Goal: Transaction & Acquisition: Book appointment/travel/reservation

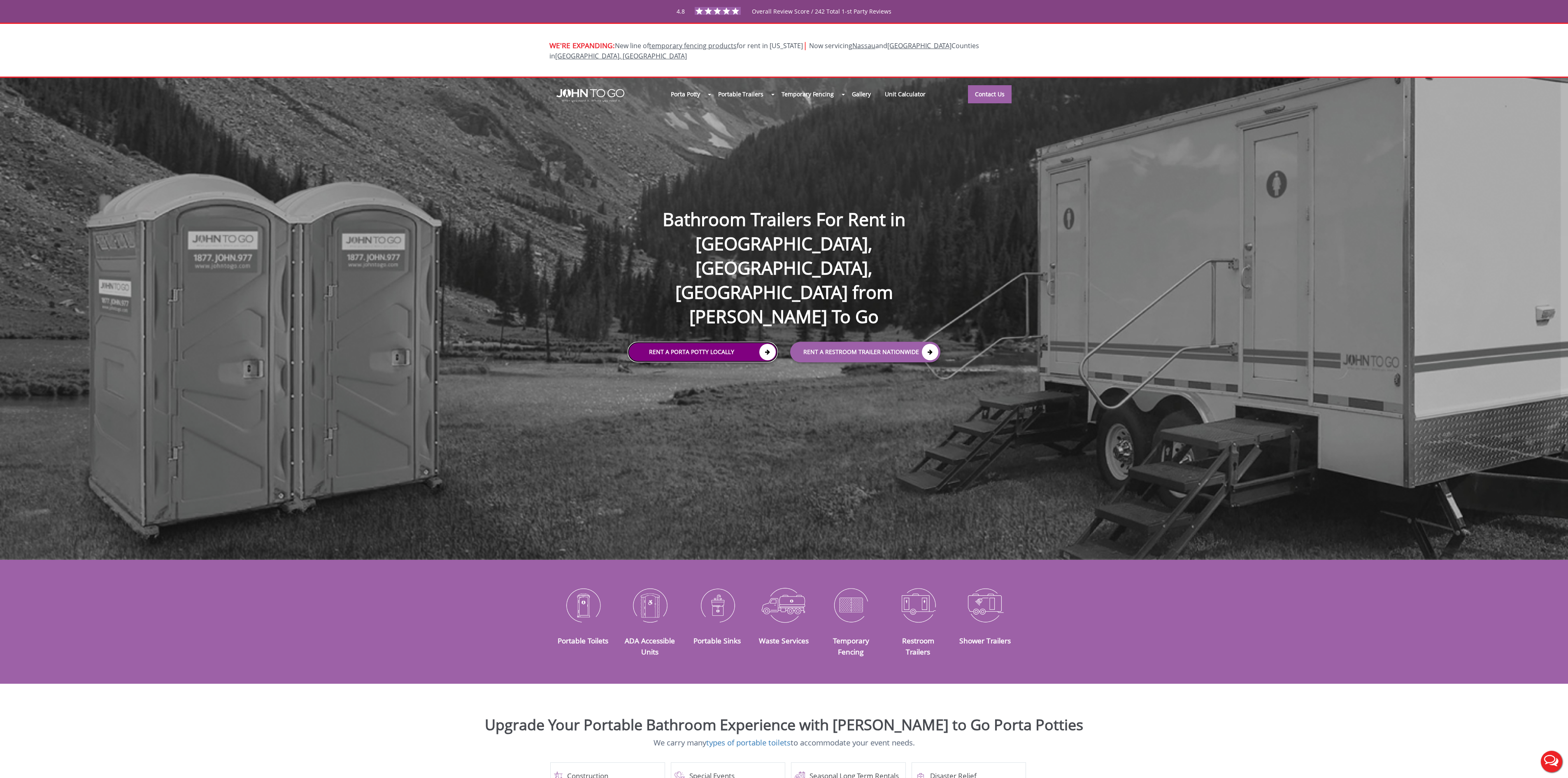
click at [719, 342] on link "Rent a Porta Potty Locally" at bounding box center [702, 352] width 150 height 21
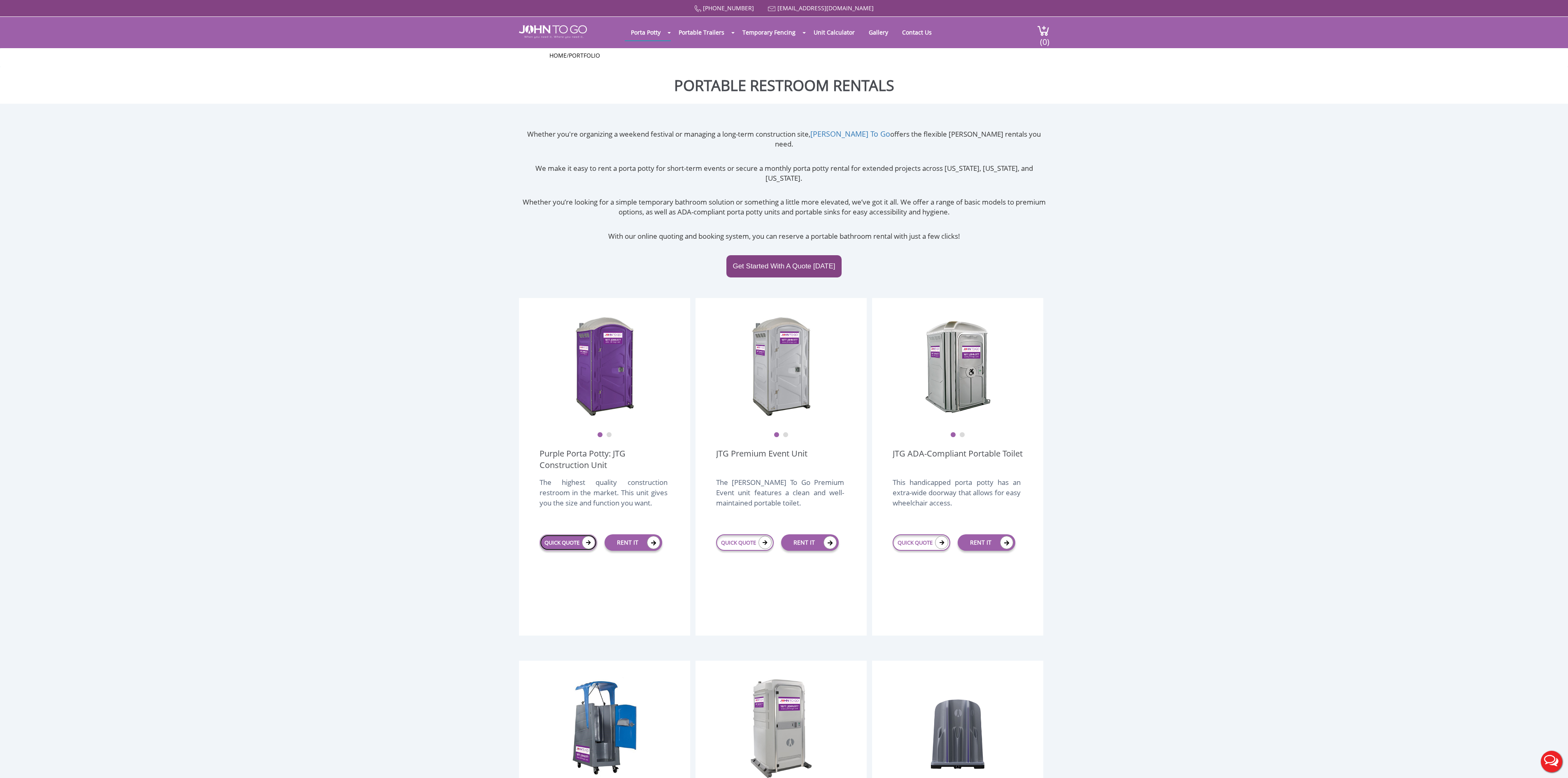
click at [573, 534] on link "QUICK QUOTE" at bounding box center [568, 542] width 58 height 16
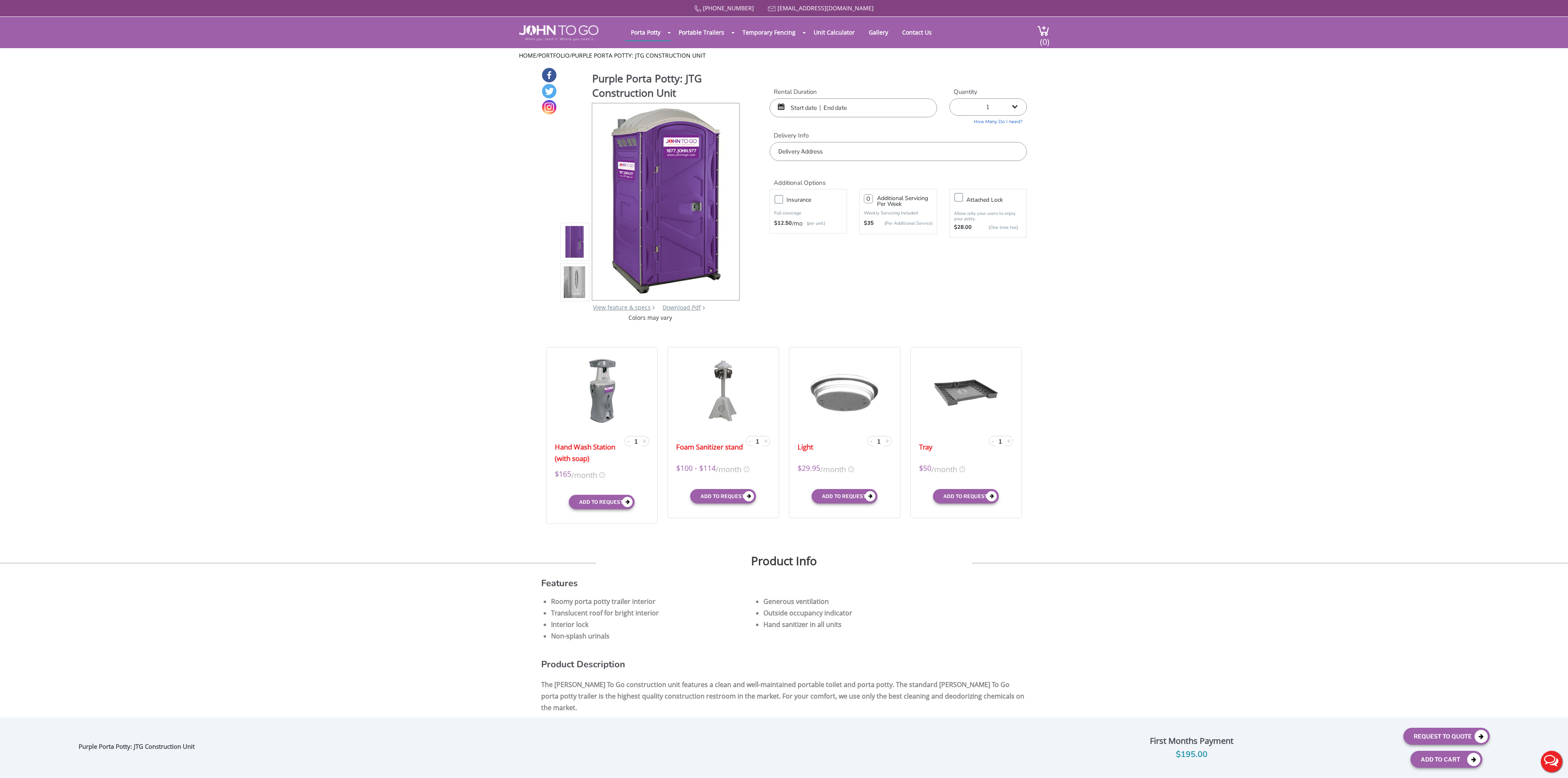
click at [795, 110] on input "text" at bounding box center [853, 108] width 167 height 19
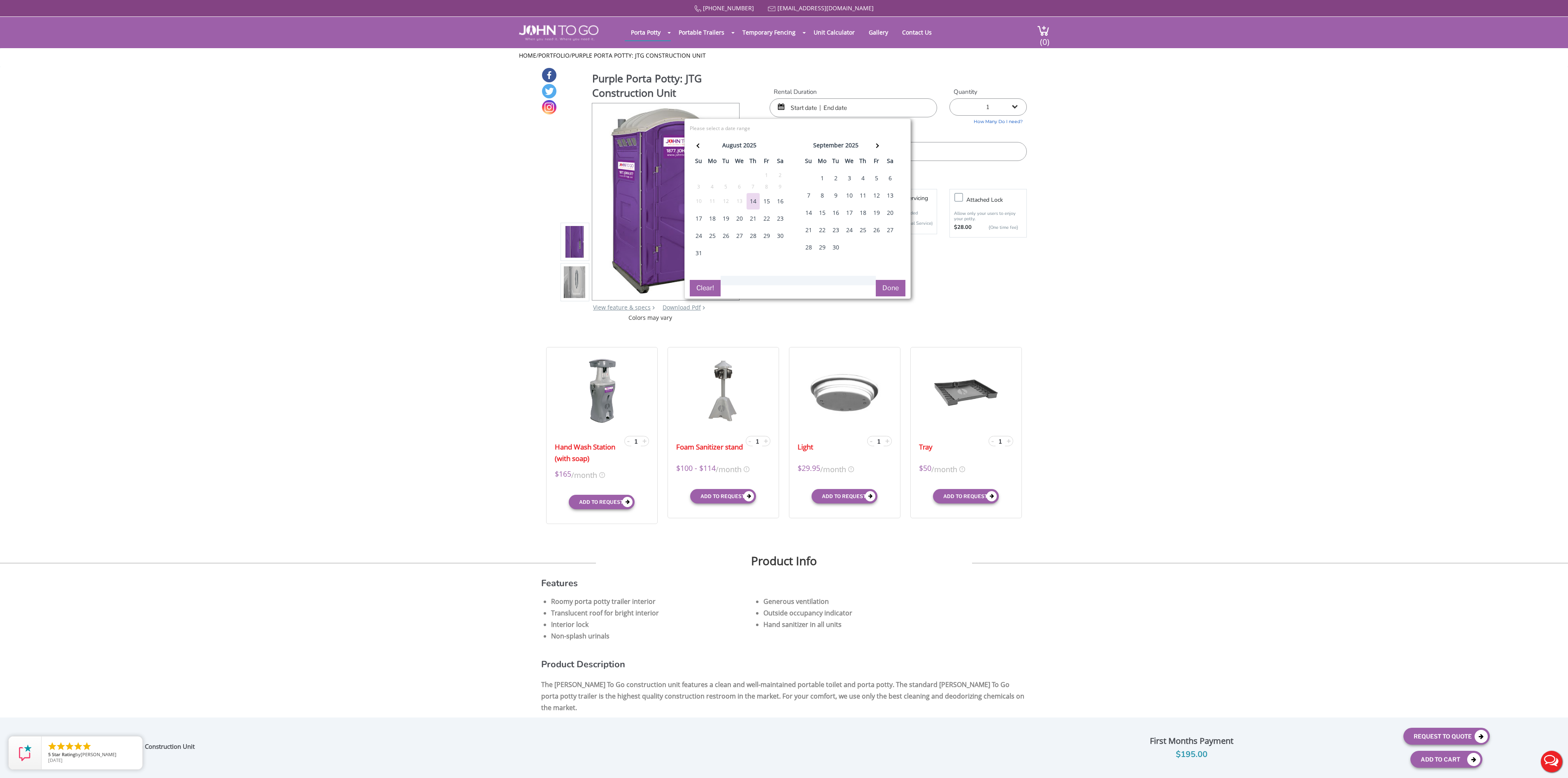
click at [768, 197] on div "15" at bounding box center [767, 201] width 13 height 16
click at [715, 220] on div "18" at bounding box center [713, 218] width 13 height 16
type input "08/15/2025 to 08/18/2025"
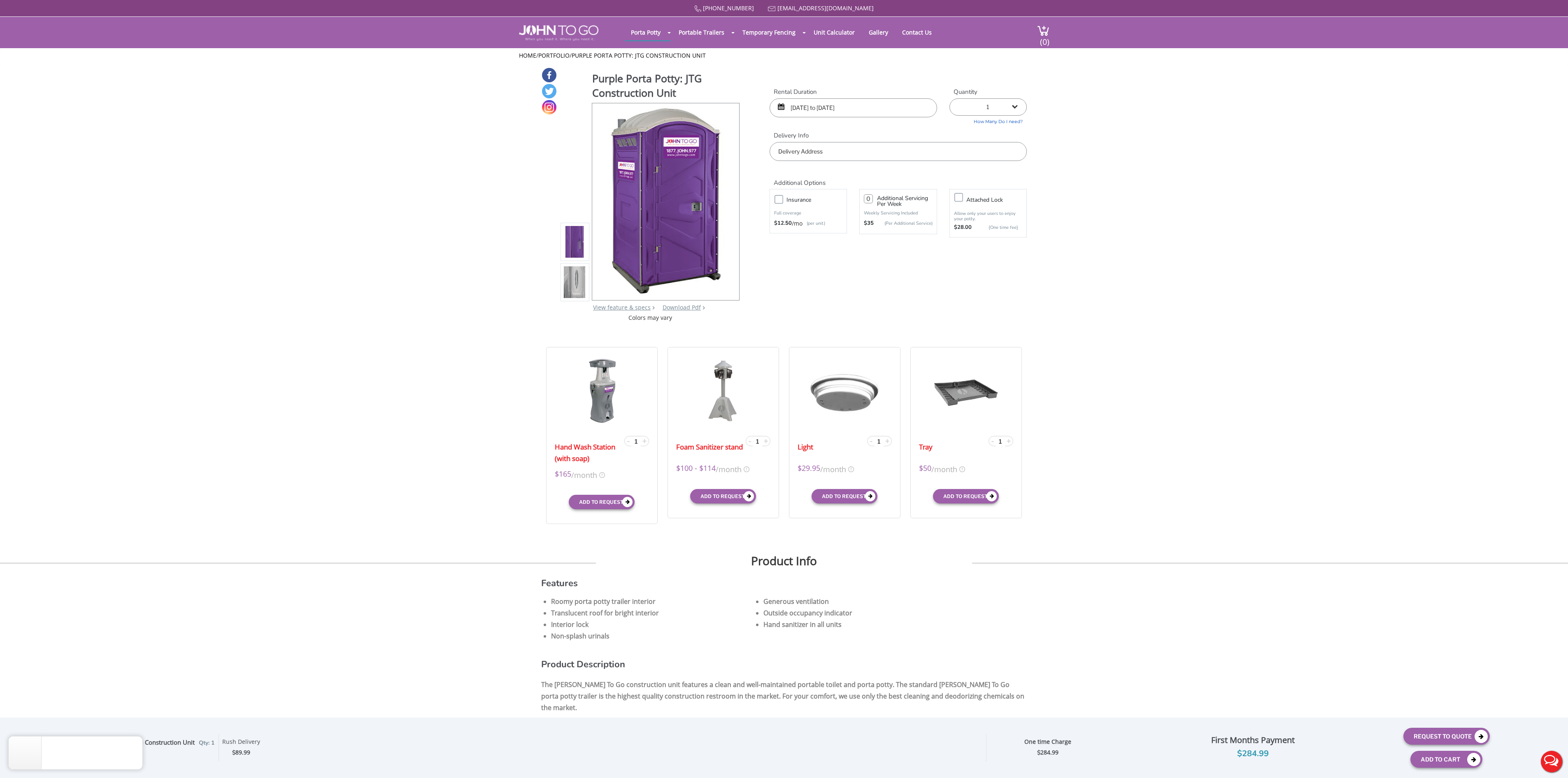
click at [847, 156] on input "text" at bounding box center [898, 151] width 257 height 19
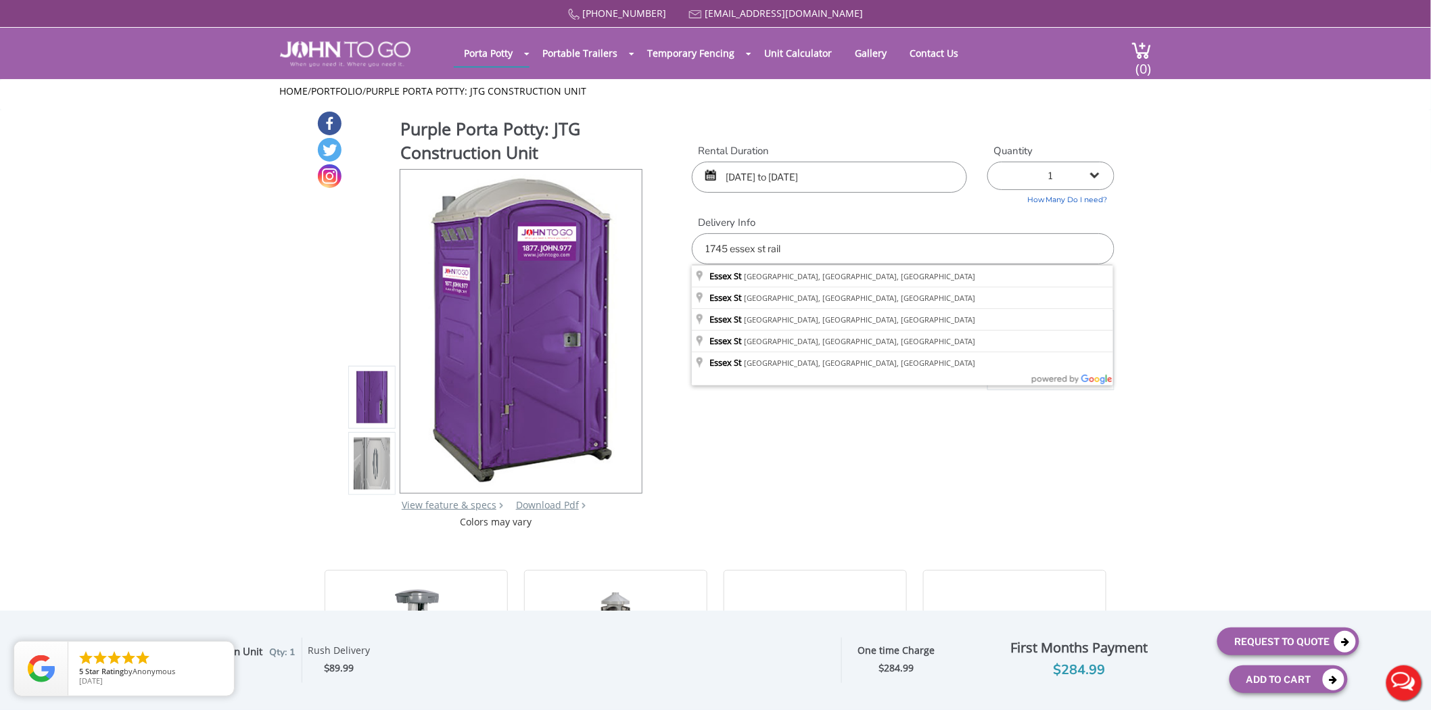
drag, startPoint x: 806, startPoint y: 249, endPoint x: 677, endPoint y: 247, distance: 128.5
click at [677, 247] on div "Purple Porta Potty: JTG Construction Unit View feature & specs Download Pdf Pro…" at bounding box center [715, 319] width 798 height 419
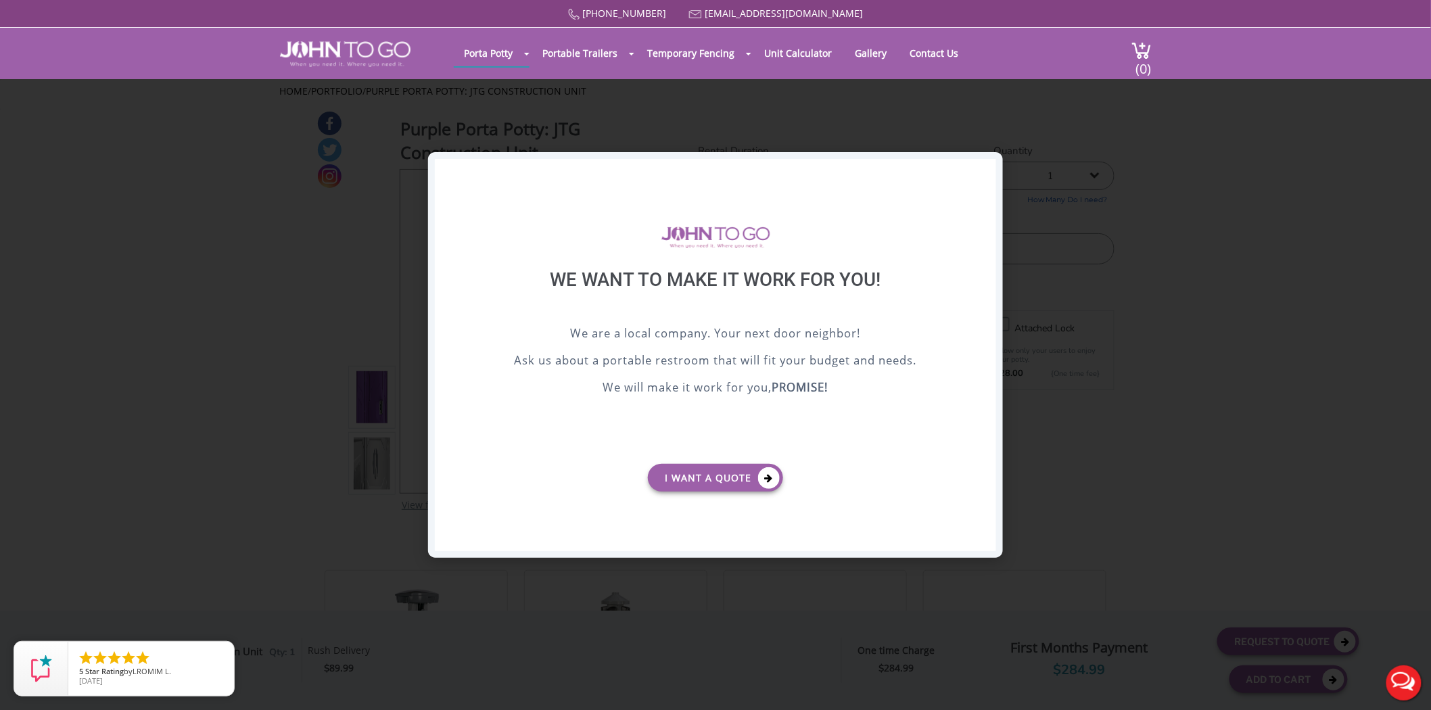
click at [987, 170] on div "X" at bounding box center [985, 170] width 21 height 23
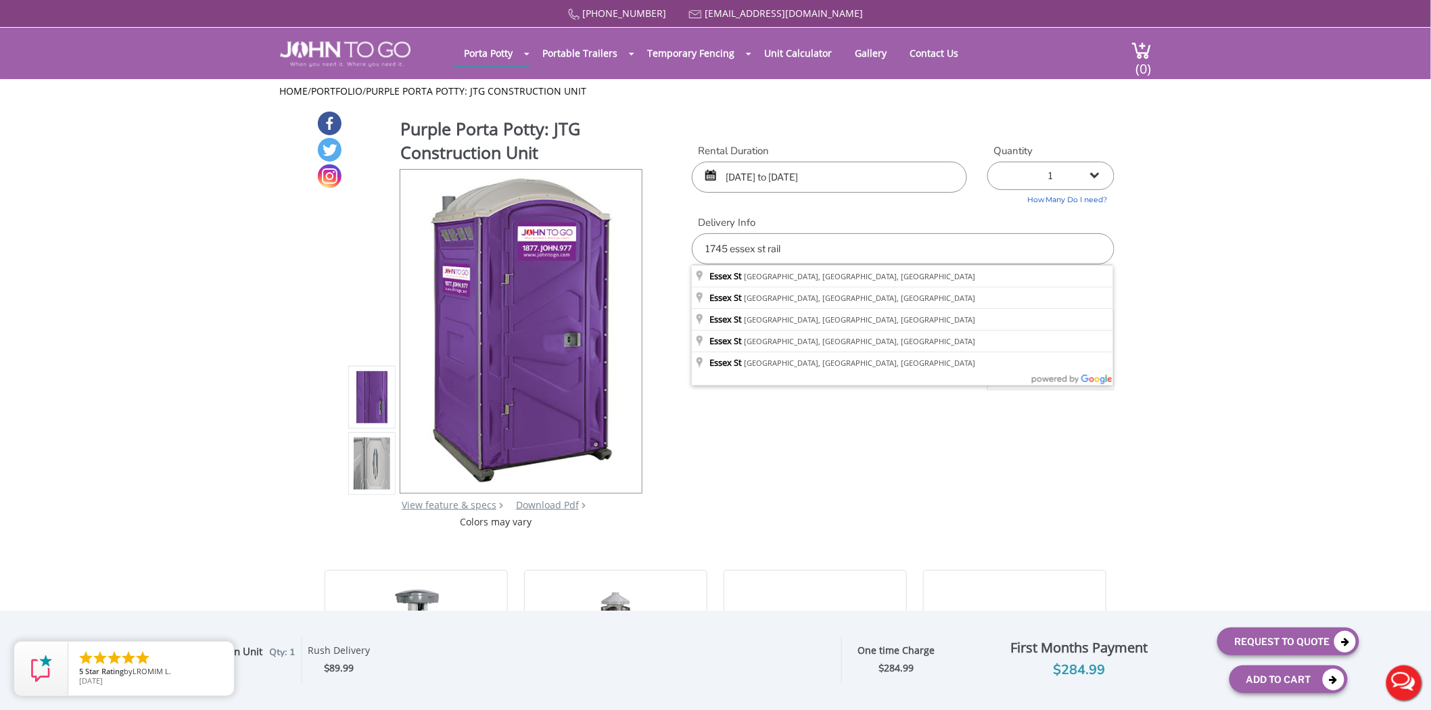
click at [792, 252] on input "1745 essex st rail" at bounding box center [903, 248] width 423 height 31
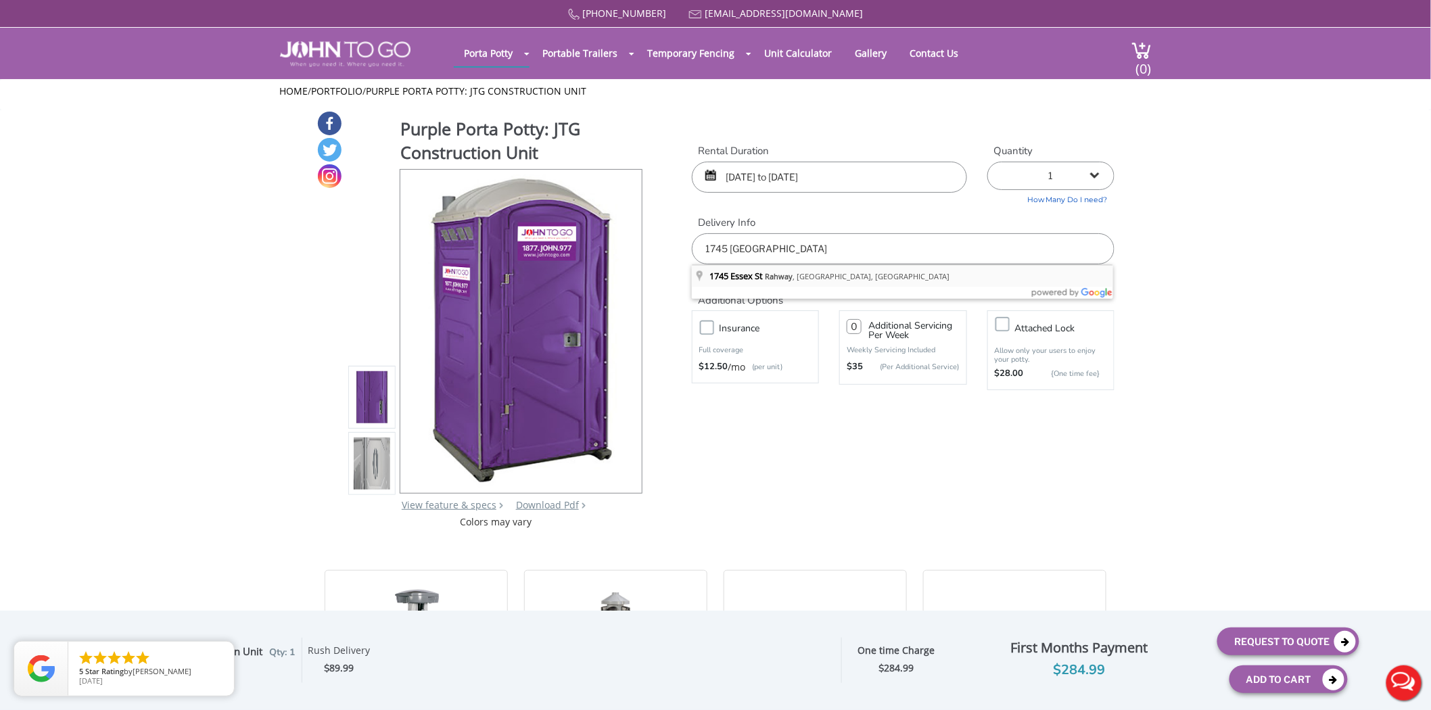
type input "[STREET_ADDRESS]"
click at [1281, 639] on button "Request To Quote" at bounding box center [1288, 641] width 142 height 28
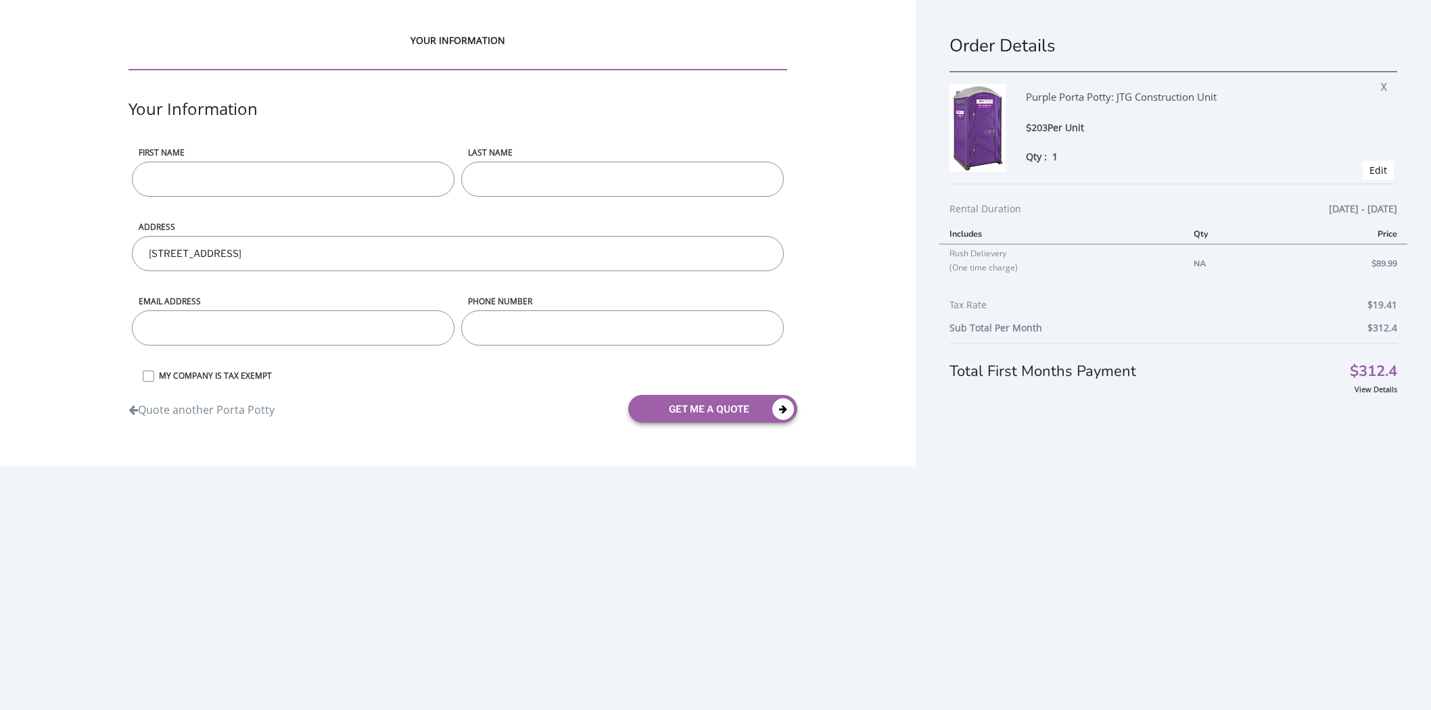
click at [766, 458] on div "YOUR INFORMATION Your Information First name LAST NAME ADDRESS [STREET_ADDRESS]…" at bounding box center [457, 233] width 915 height 467
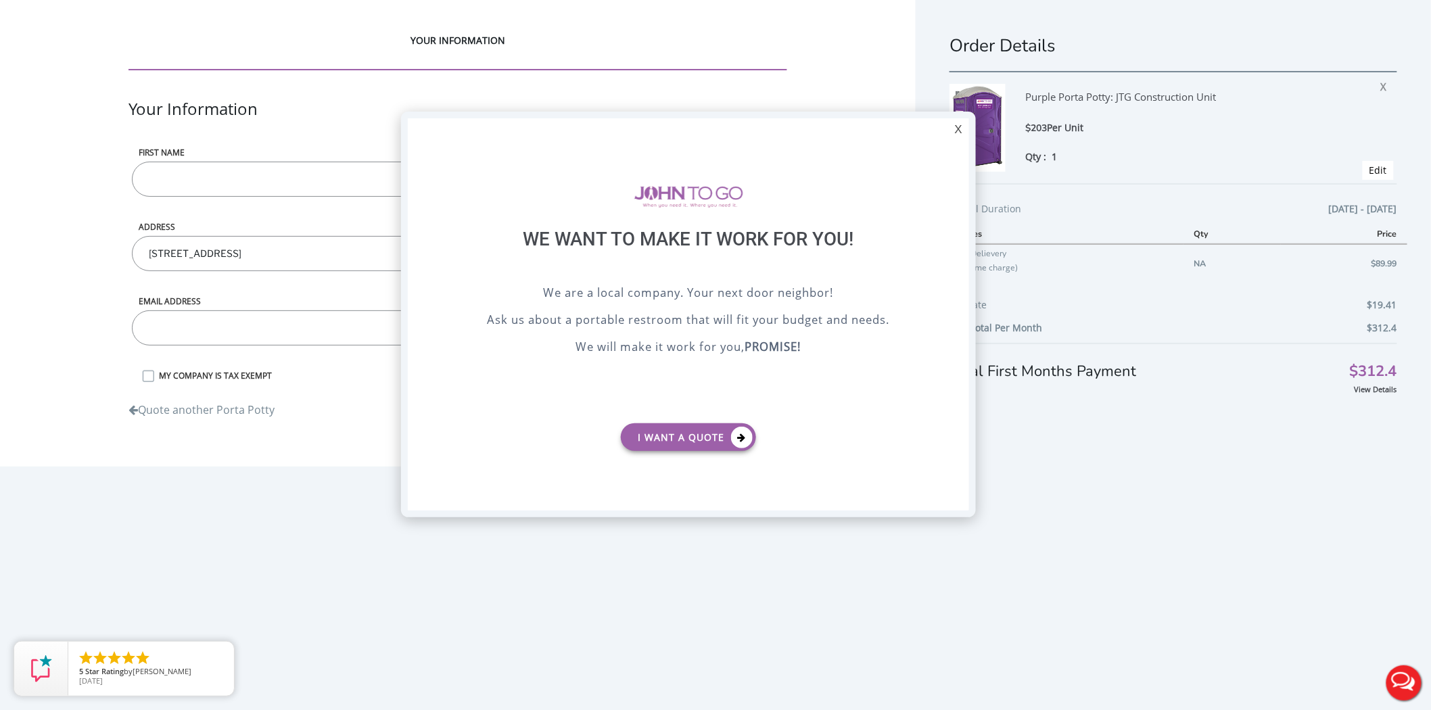
click at [958, 134] on div "X" at bounding box center [958, 129] width 21 height 23
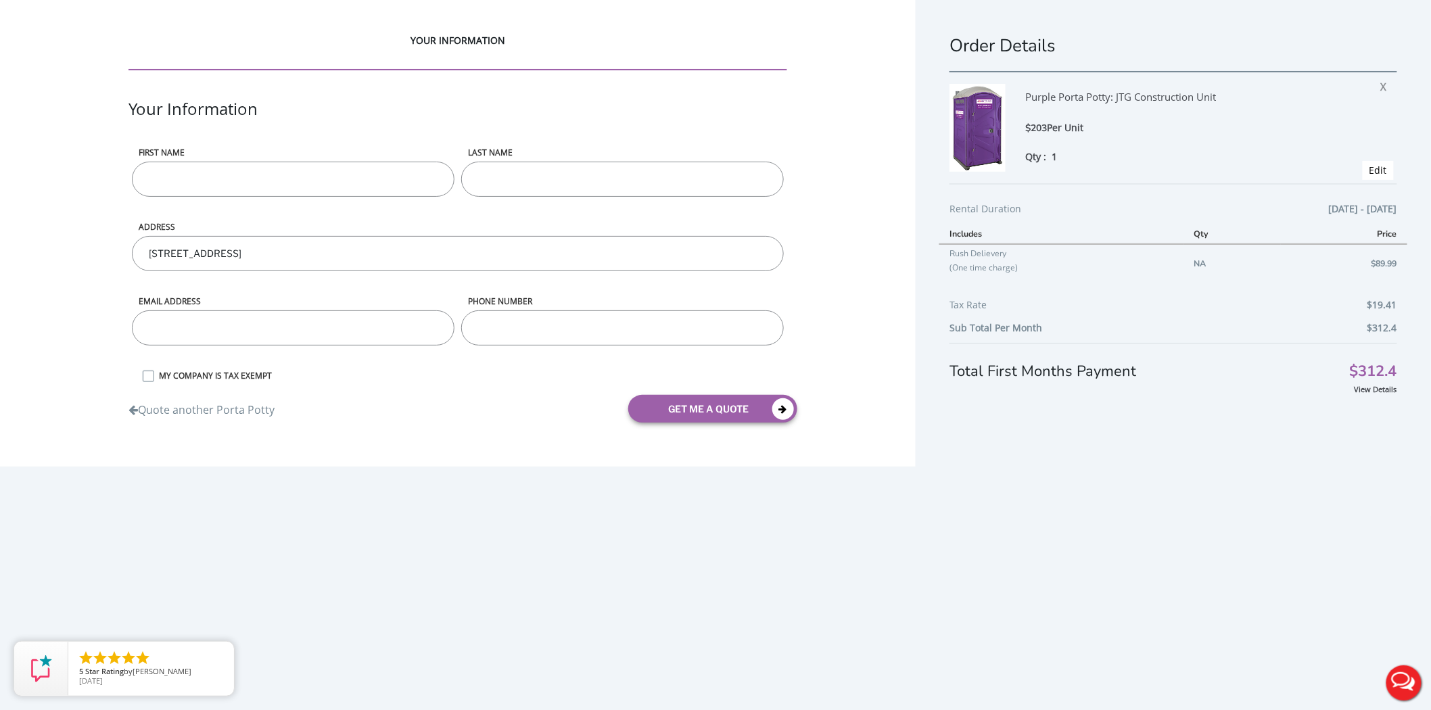
click at [936, 14] on div "Order Details Purple Porta Potty: JTG Construction Unit $203 Per Unit Qty : 1 X…" at bounding box center [1172, 373] width 515 height 746
